Goal: Find contact information: Find contact information

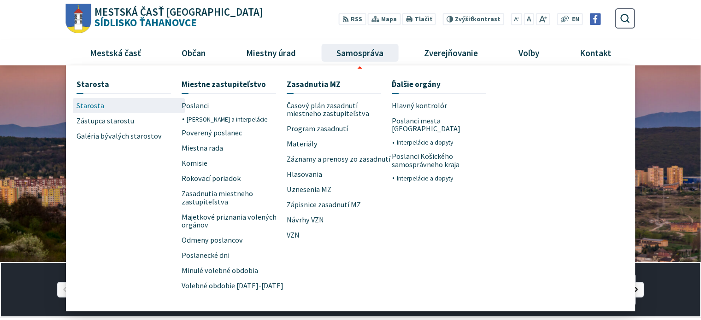
click at [87, 104] on span "Starosta" at bounding box center [90, 105] width 28 height 15
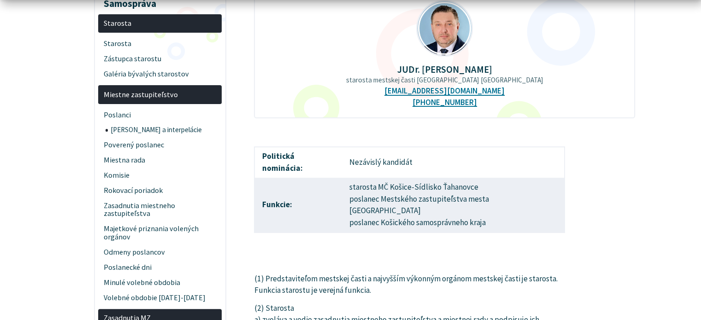
scroll to position [184, 0]
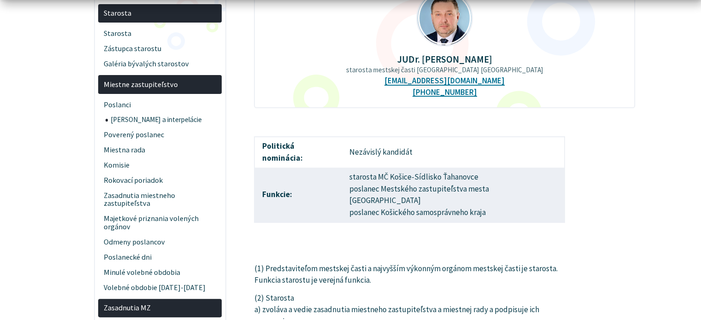
drag, startPoint x: 489, startPoint y: 81, endPoint x: 396, endPoint y: 82, distance: 93.1
click at [396, 82] on div "JUDr. [PERSON_NAME] starosta mestskej časti [GEOGRAPHIC_DATA] Ťahanovce [EMAIL_…" at bounding box center [444, 43] width 380 height 130
copy link "[EMAIL_ADDRESS][DOMAIN_NAME]"
